Goal: Navigation & Orientation: Go to known website

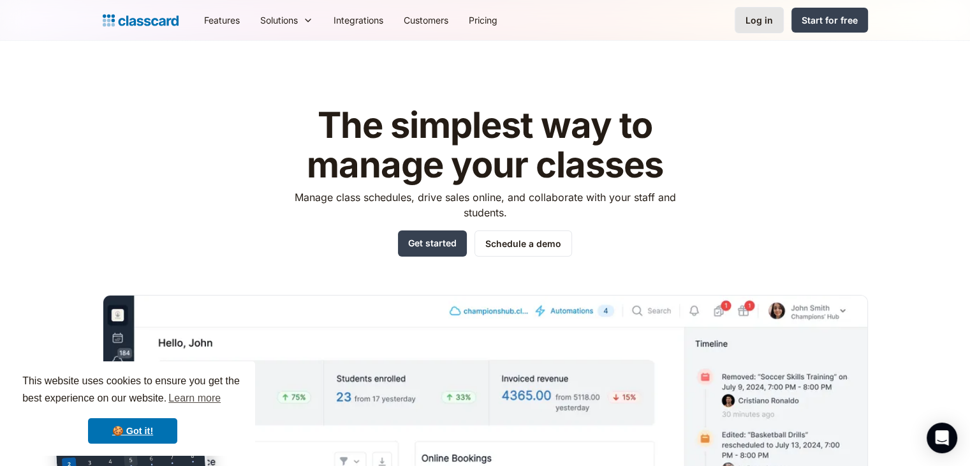
click at [755, 14] on div "Log in" at bounding box center [759, 19] width 27 height 13
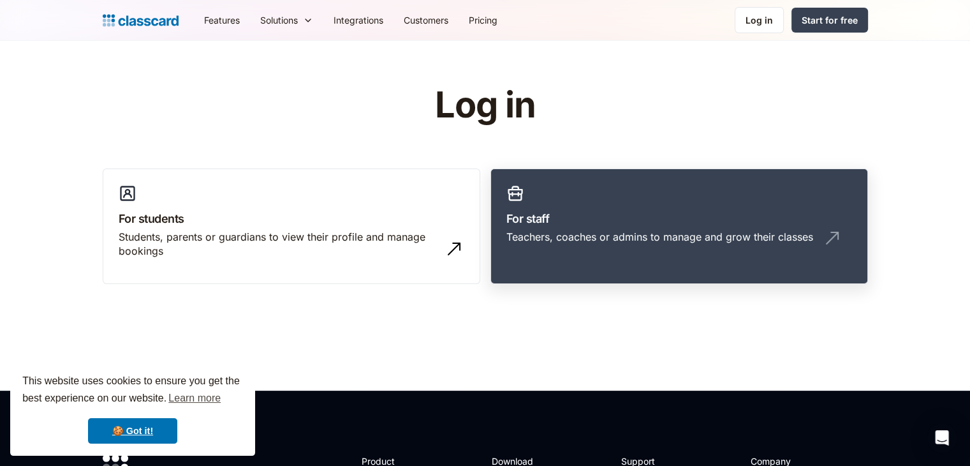
click at [588, 238] on div "Teachers, coaches or admins to manage and grow their classes" at bounding box center [660, 237] width 307 height 14
